Goal: Check status: Check status

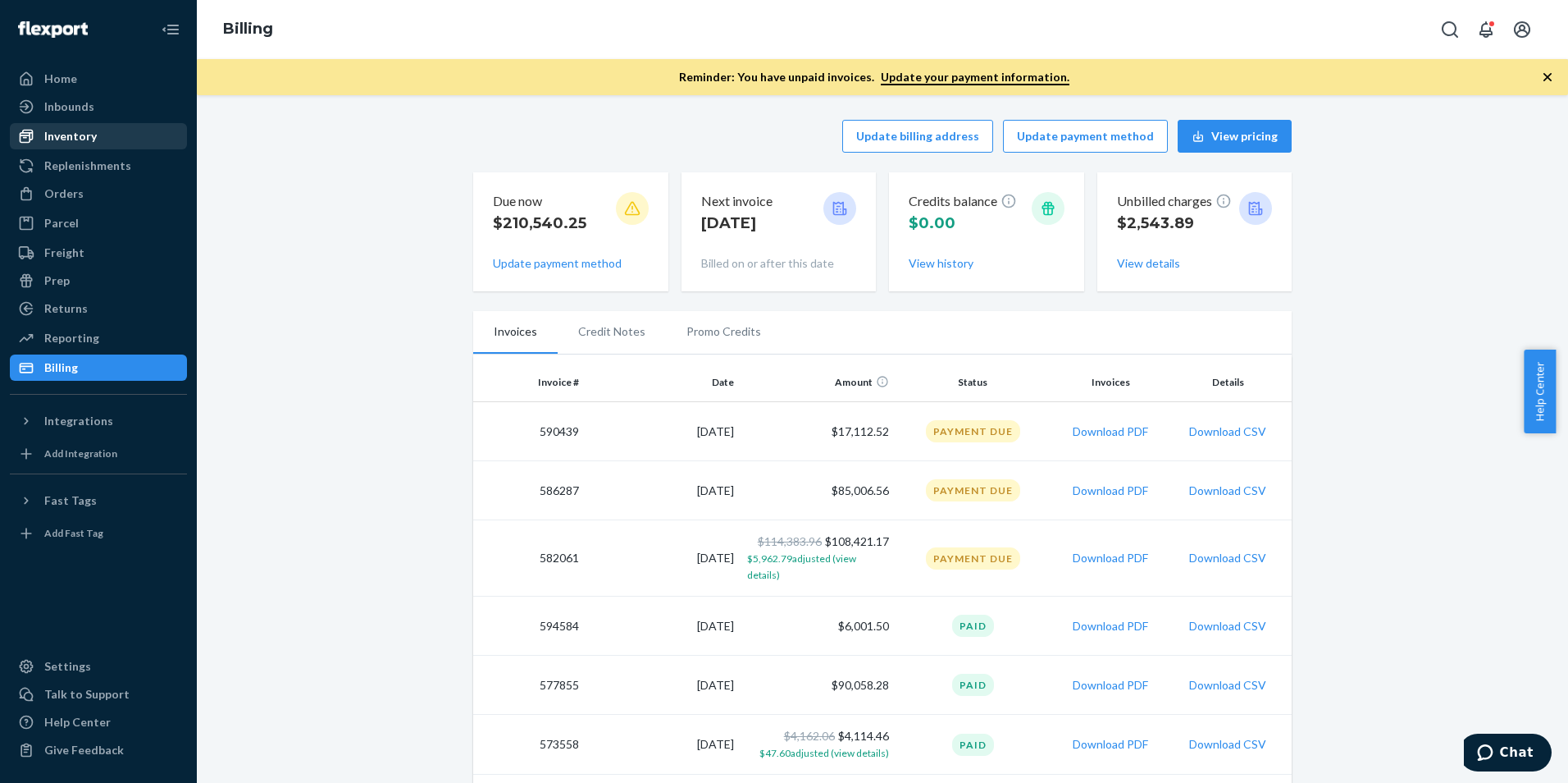
click at [78, 134] on div "Inventory" at bounding box center [70, 136] width 52 height 16
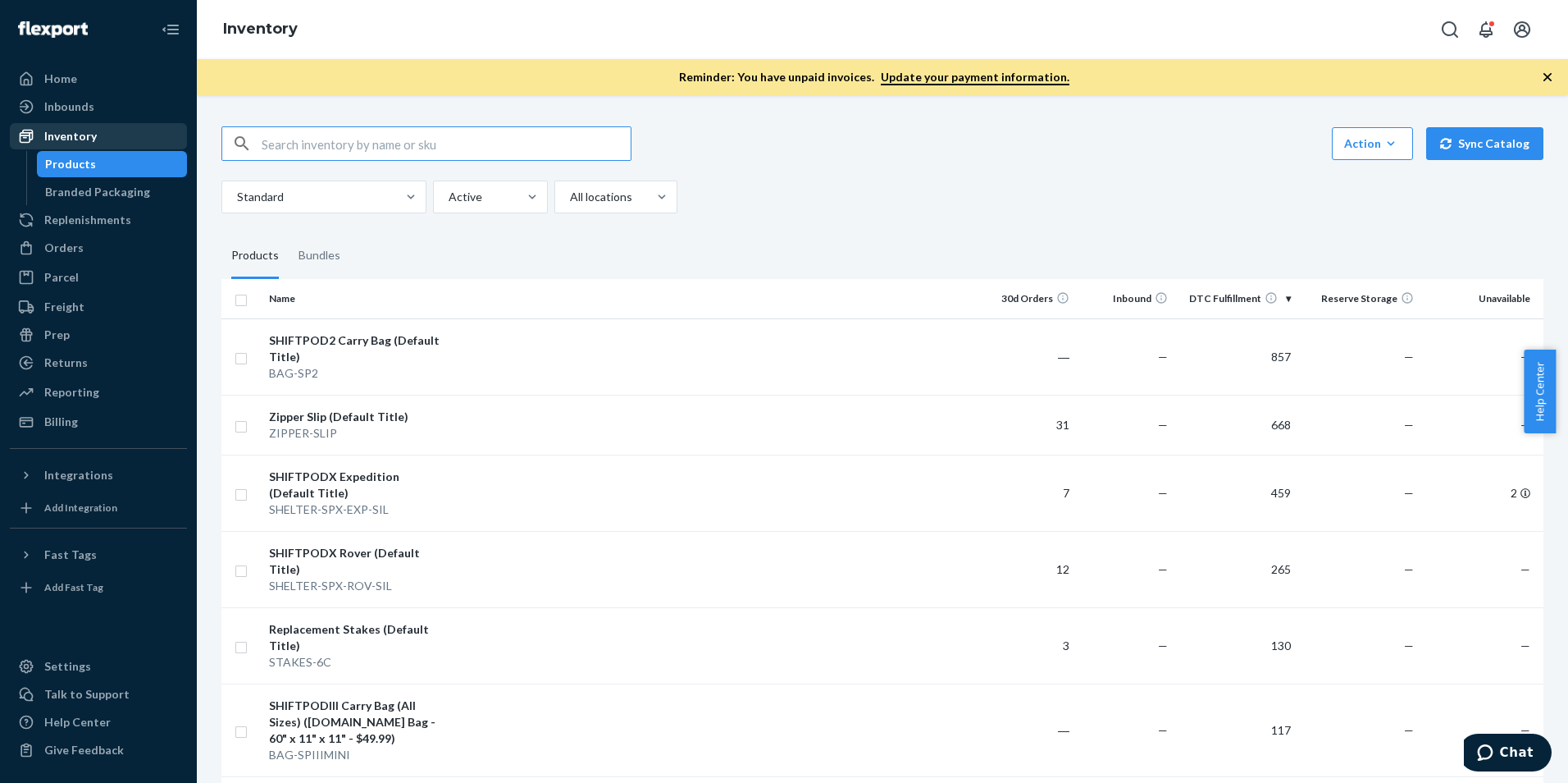
drag, startPoint x: 68, startPoint y: 107, endPoint x: 97, endPoint y: 129, distance: 36.4
click at [68, 107] on div "Inbounds" at bounding box center [69, 106] width 50 height 16
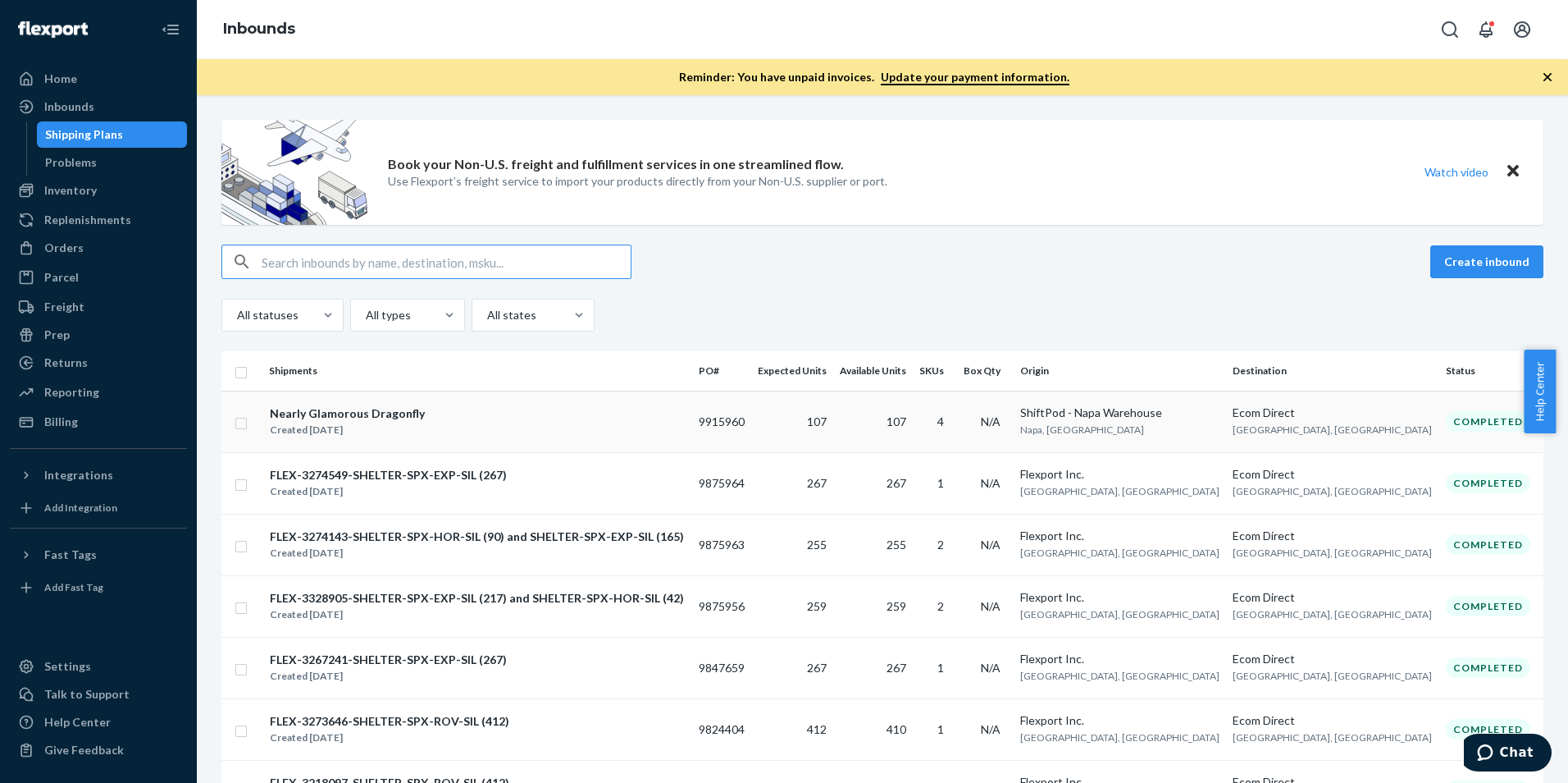
click at [319, 413] on div "Nearly Glamorous Dragonfly" at bounding box center [347, 413] width 155 height 16
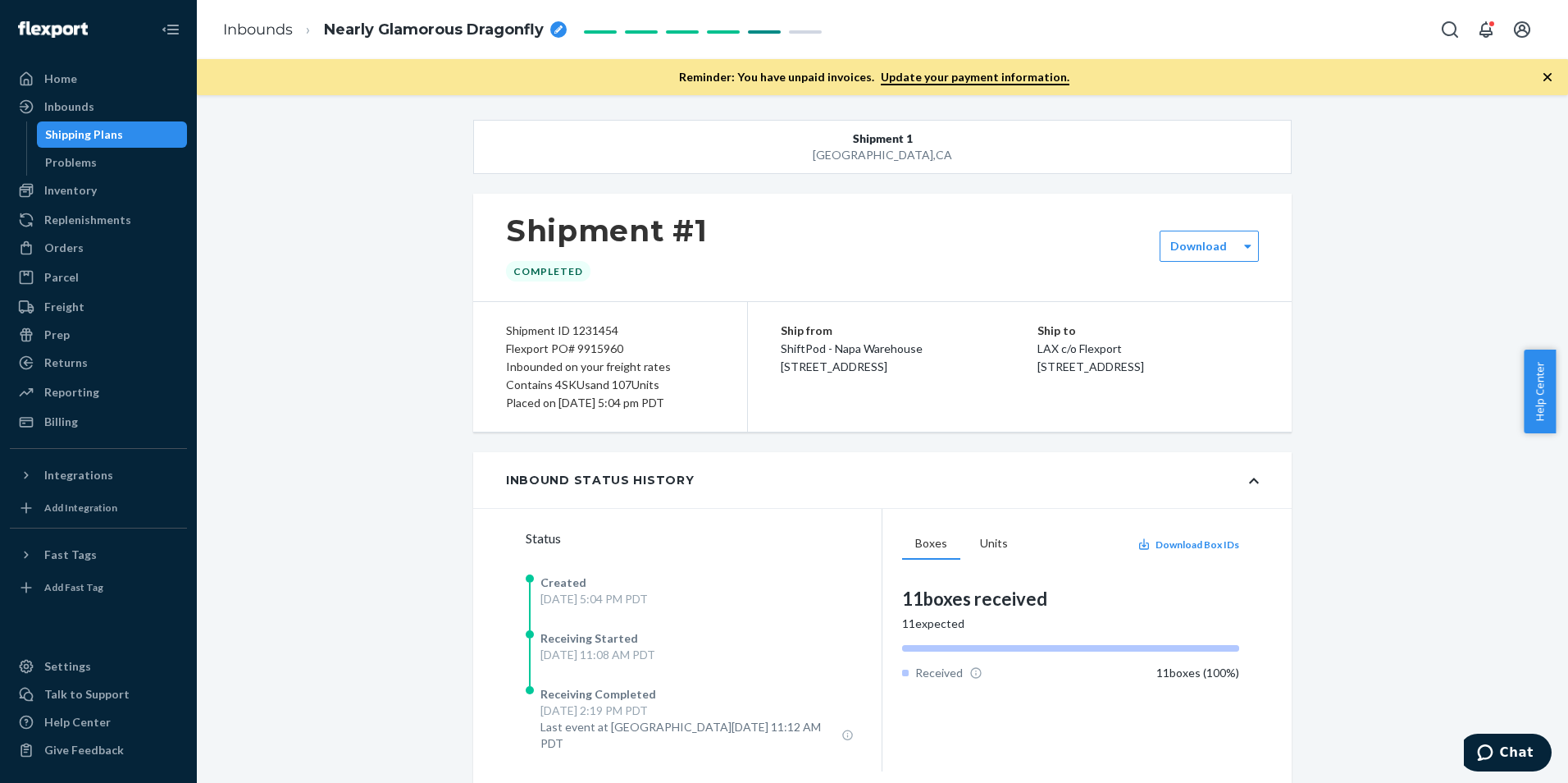
click at [110, 134] on div "Shipping Plans" at bounding box center [83, 135] width 78 height 16
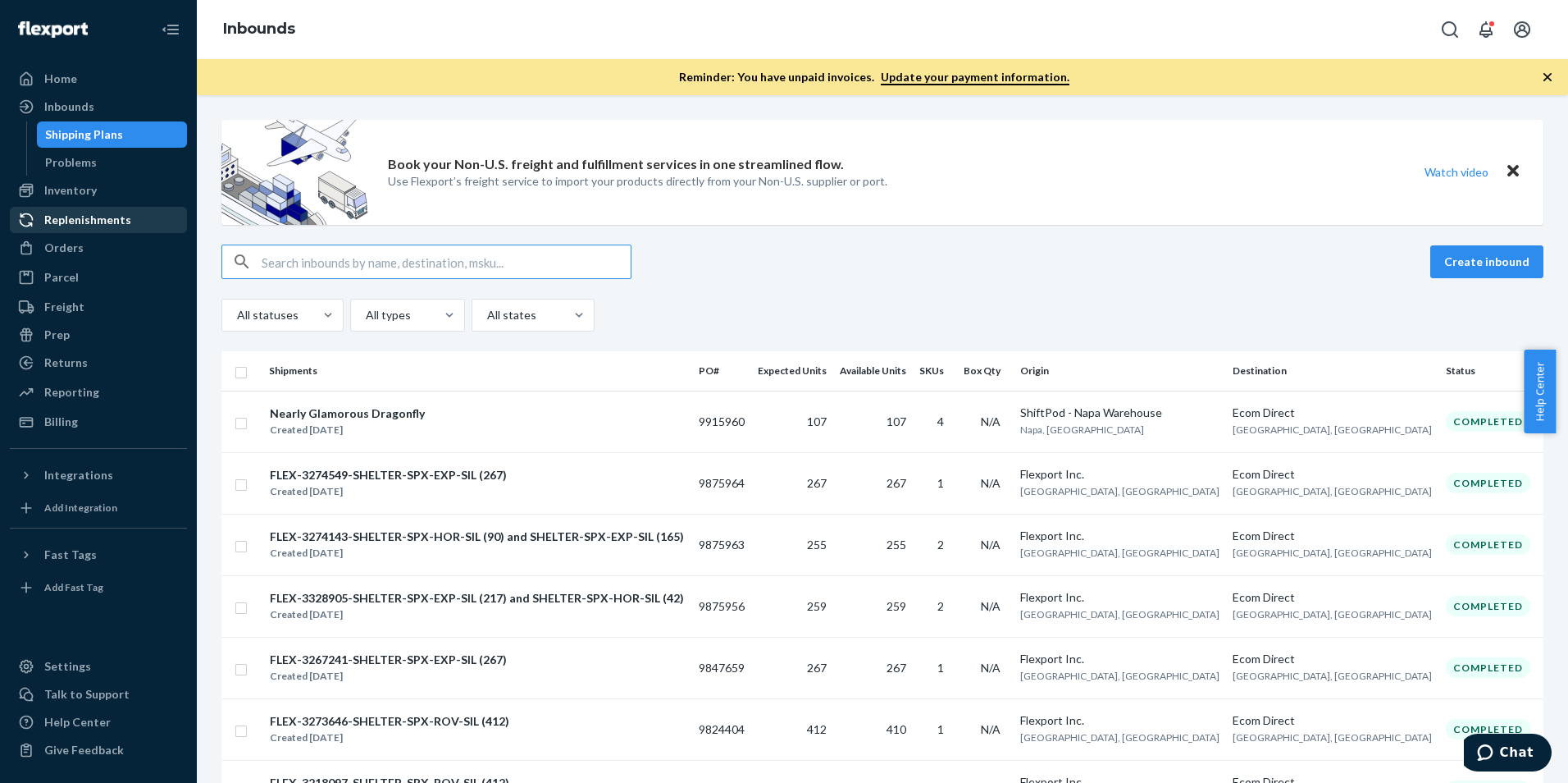
drag, startPoint x: 110, startPoint y: 215, endPoint x: 146, endPoint y: 229, distance: 38.6
click at [110, 215] on div "Replenishments" at bounding box center [87, 220] width 87 height 16
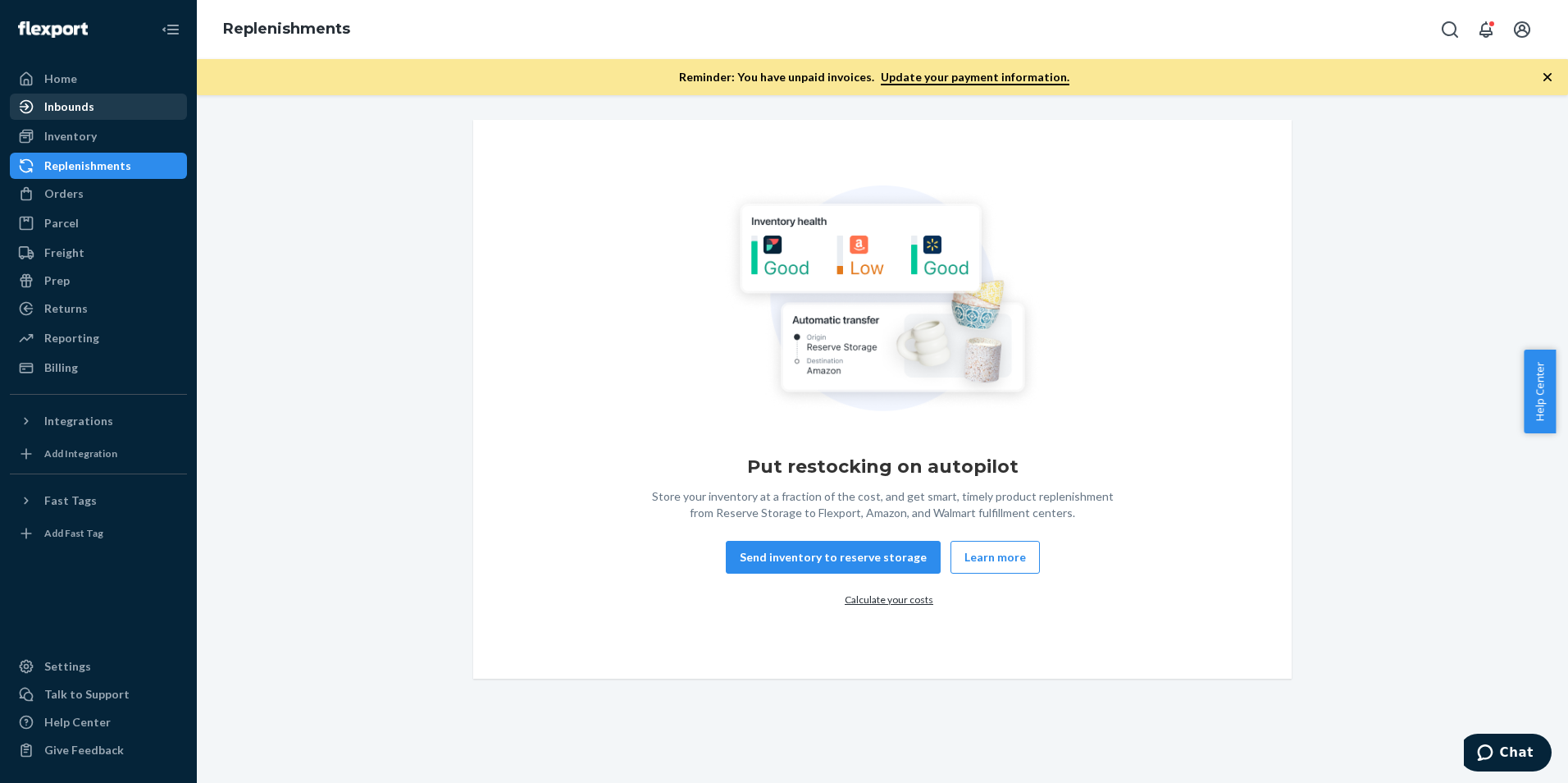
click at [70, 113] on div "Inbounds" at bounding box center [69, 106] width 50 height 16
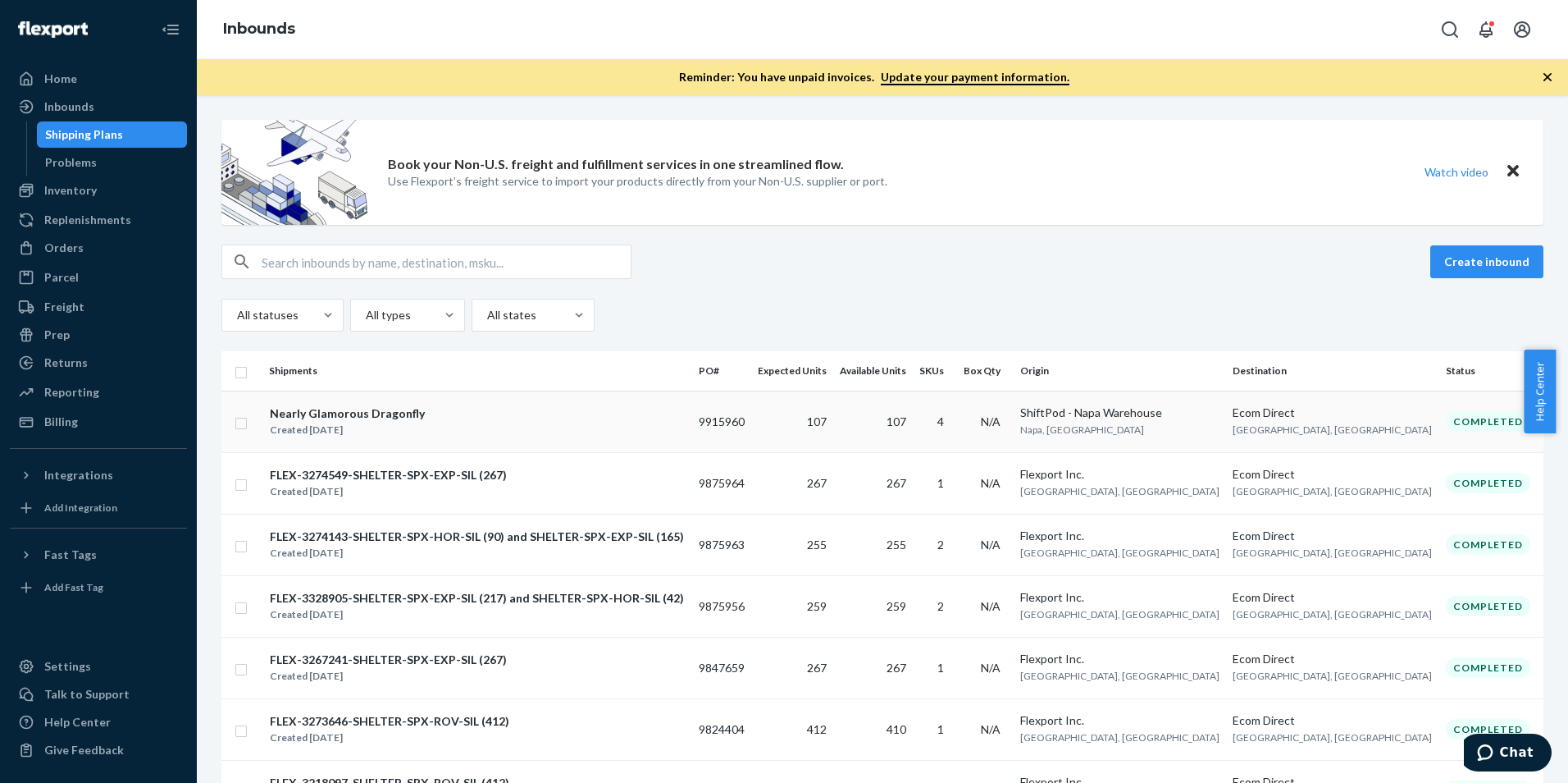
click at [383, 410] on div "Nearly Glamorous Dragonfly" at bounding box center [347, 413] width 155 height 16
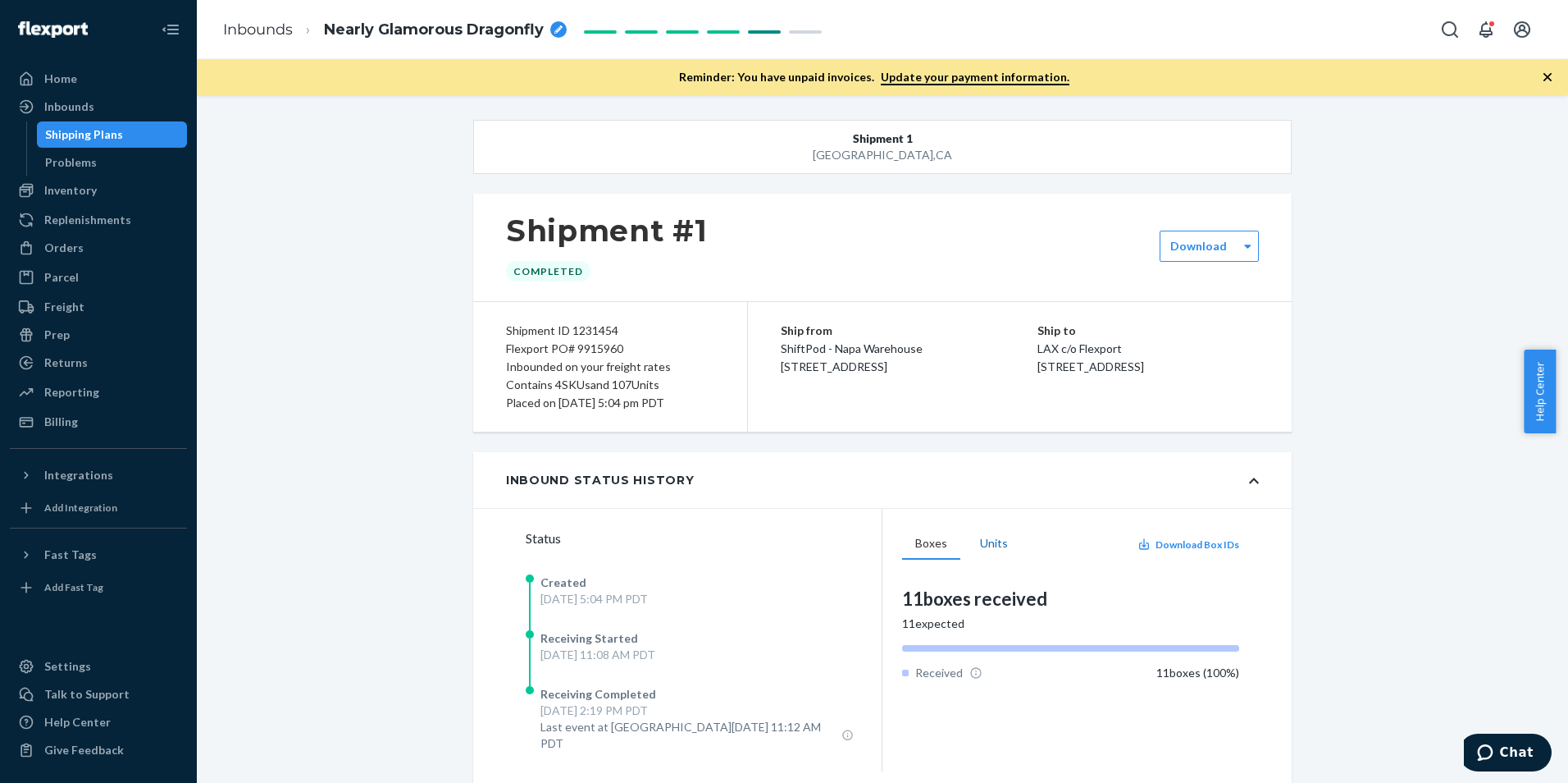
click at [975, 541] on button "Units" at bounding box center [993, 544] width 54 height 31
click at [923, 541] on button "Boxes" at bounding box center [931, 544] width 59 height 31
click at [29, 553] on icon at bounding box center [27, 555] width 16 height 16
click at [120, 580] on div "Shopify Fast Tags" at bounding box center [92, 582] width 95 height 16
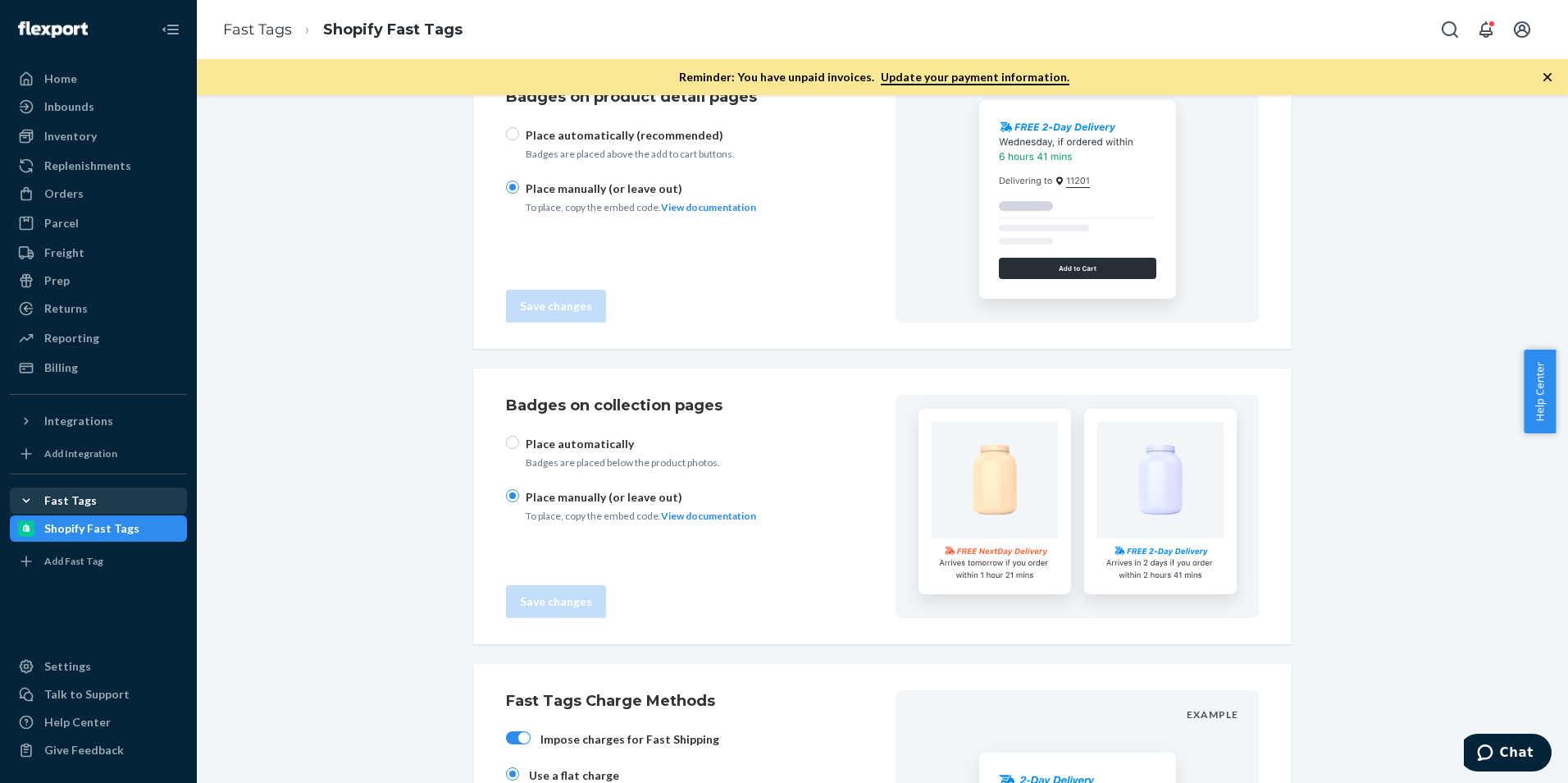
scroll to position [273, 0]
